Goal: Task Accomplishment & Management: Use online tool/utility

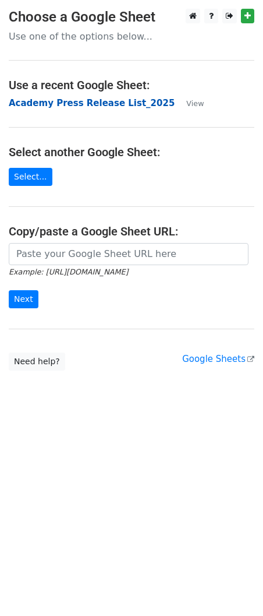
click at [65, 103] on strong "Academy Press Release List_2025" at bounding box center [92, 103] width 166 height 10
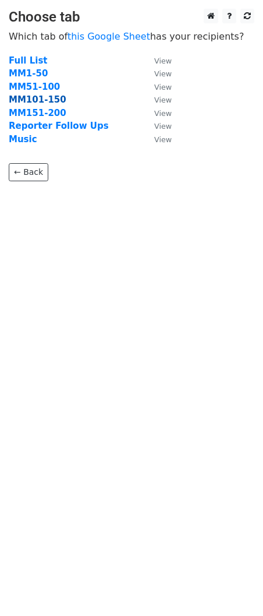
click at [44, 102] on strong "MM101-150" at bounding box center [38, 99] width 58 height 10
